Goal: Information Seeking & Learning: Learn about a topic

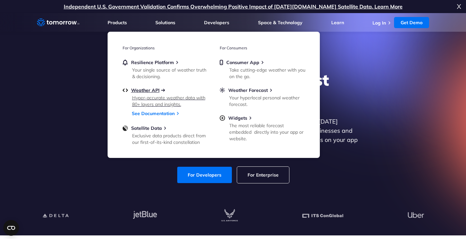
click at [140, 90] on span "Weather API" at bounding box center [145, 90] width 28 height 6
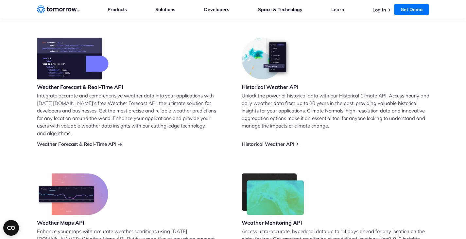
scroll to position [262, 0]
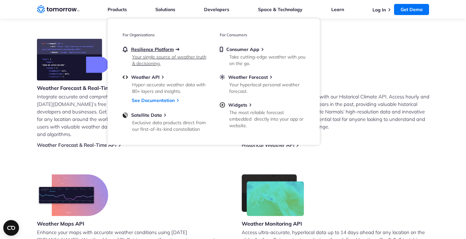
click at [161, 51] on span "Resilience Platform" at bounding box center [152, 49] width 43 height 6
